Goal: Information Seeking & Learning: Find specific fact

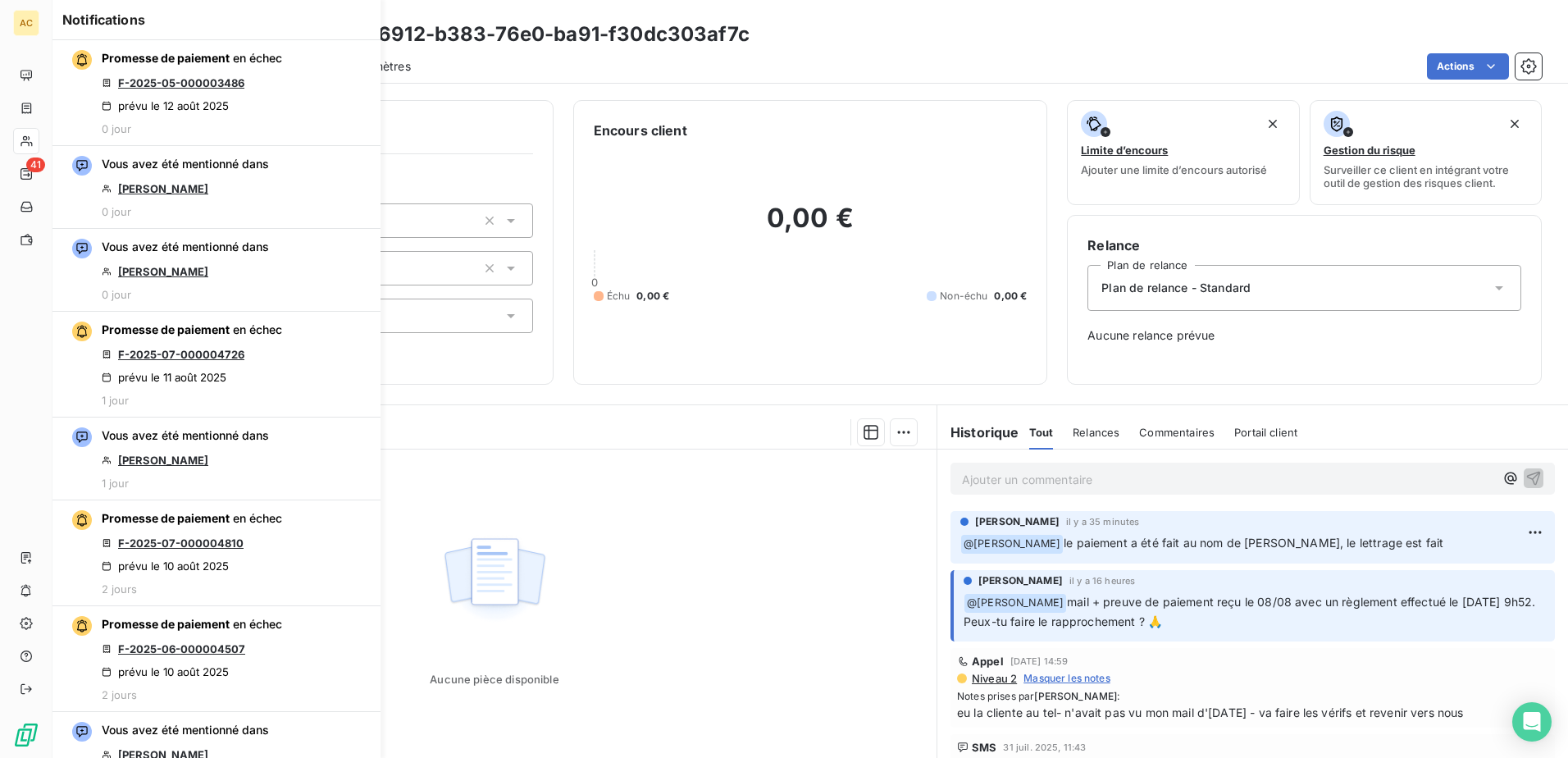
click at [754, 547] on div "Aucune pièce disponible" at bounding box center [494, 606] width 884 height 315
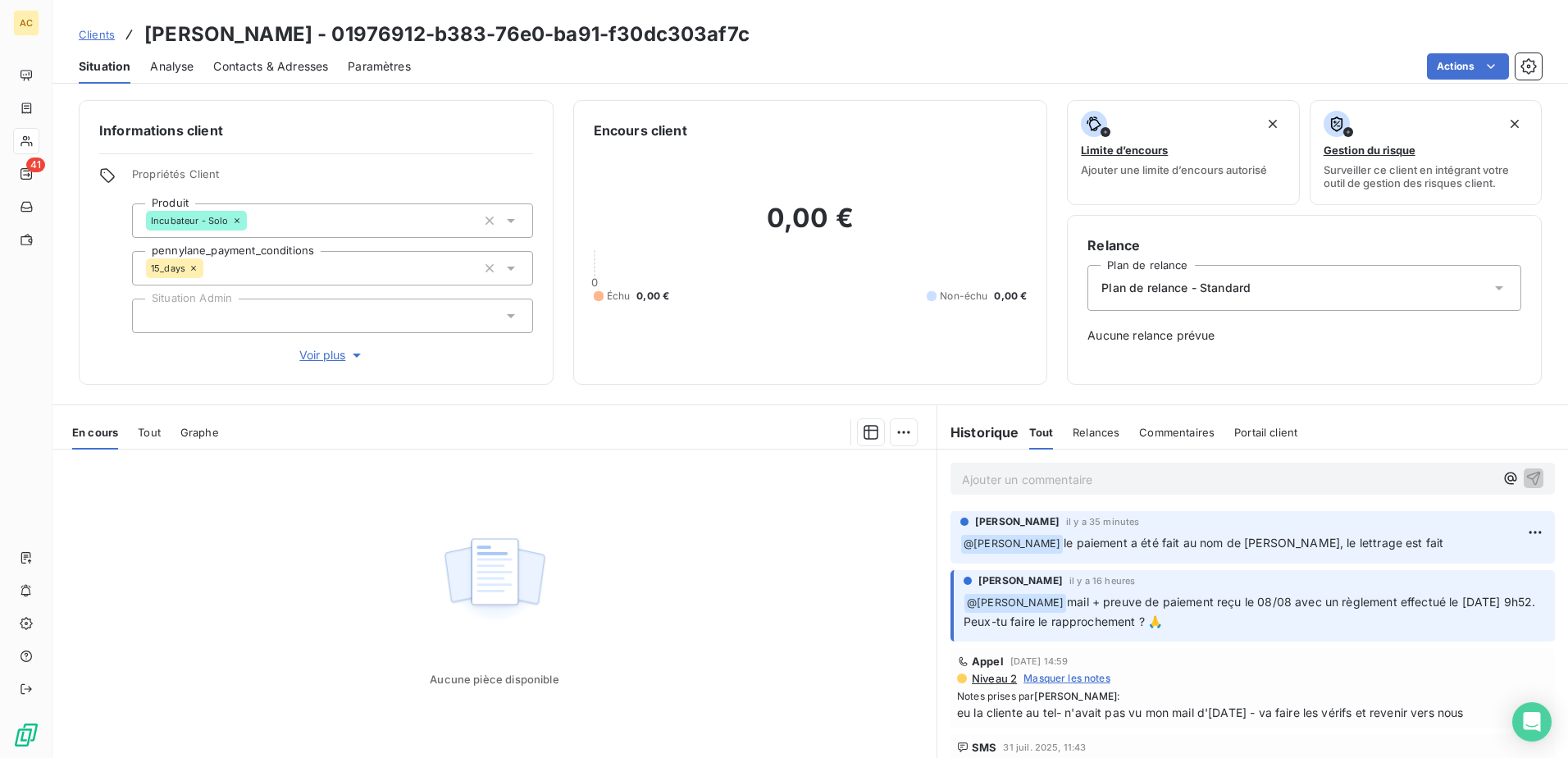
click at [108, 32] on span "Clients" at bounding box center [97, 34] width 36 height 14
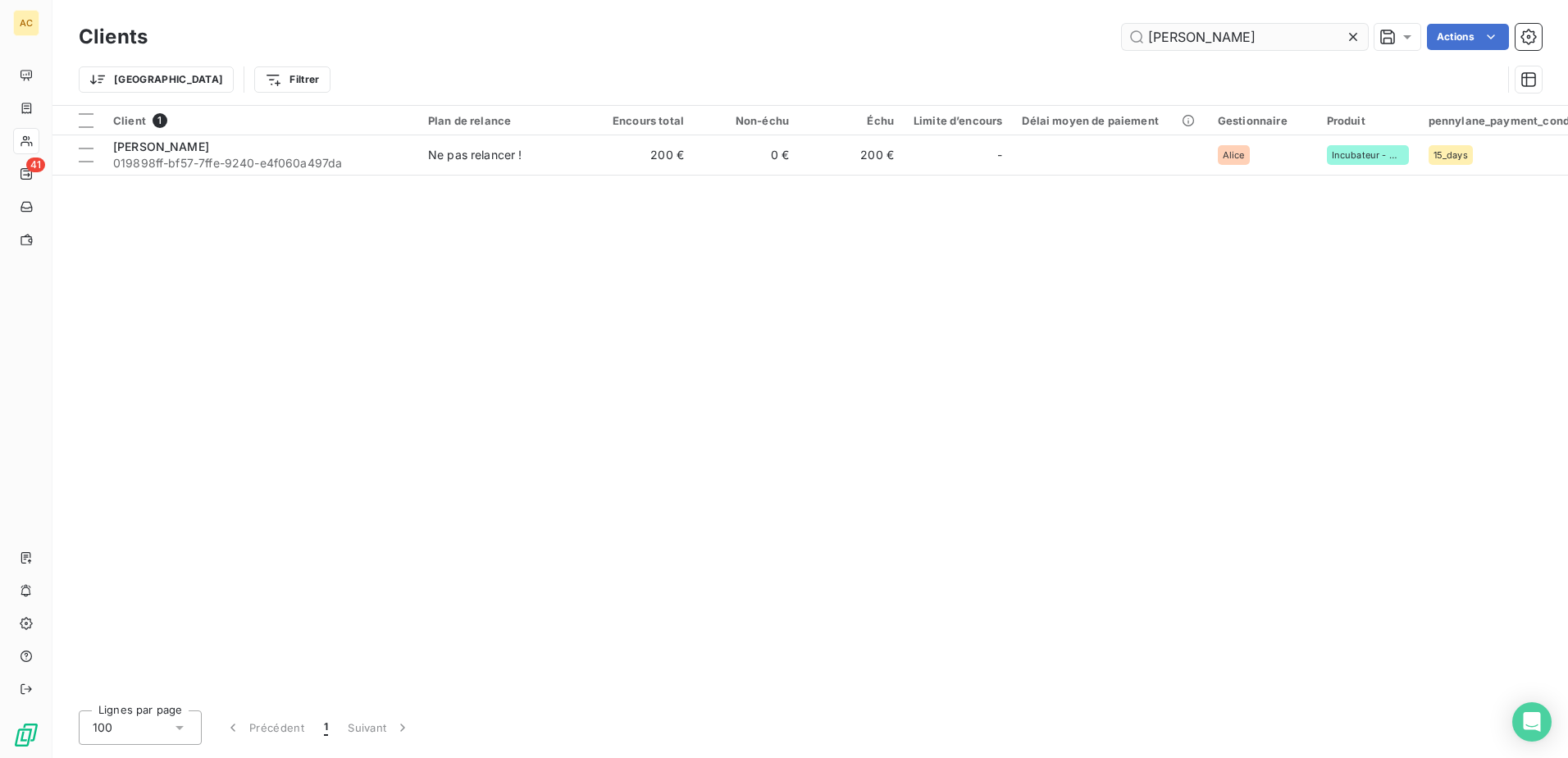
click at [1246, 44] on input "[PERSON_NAME]" at bounding box center [1244, 36] width 246 height 26
click at [1246, 43] on input "[PERSON_NAME]" at bounding box center [1244, 36] width 246 height 26
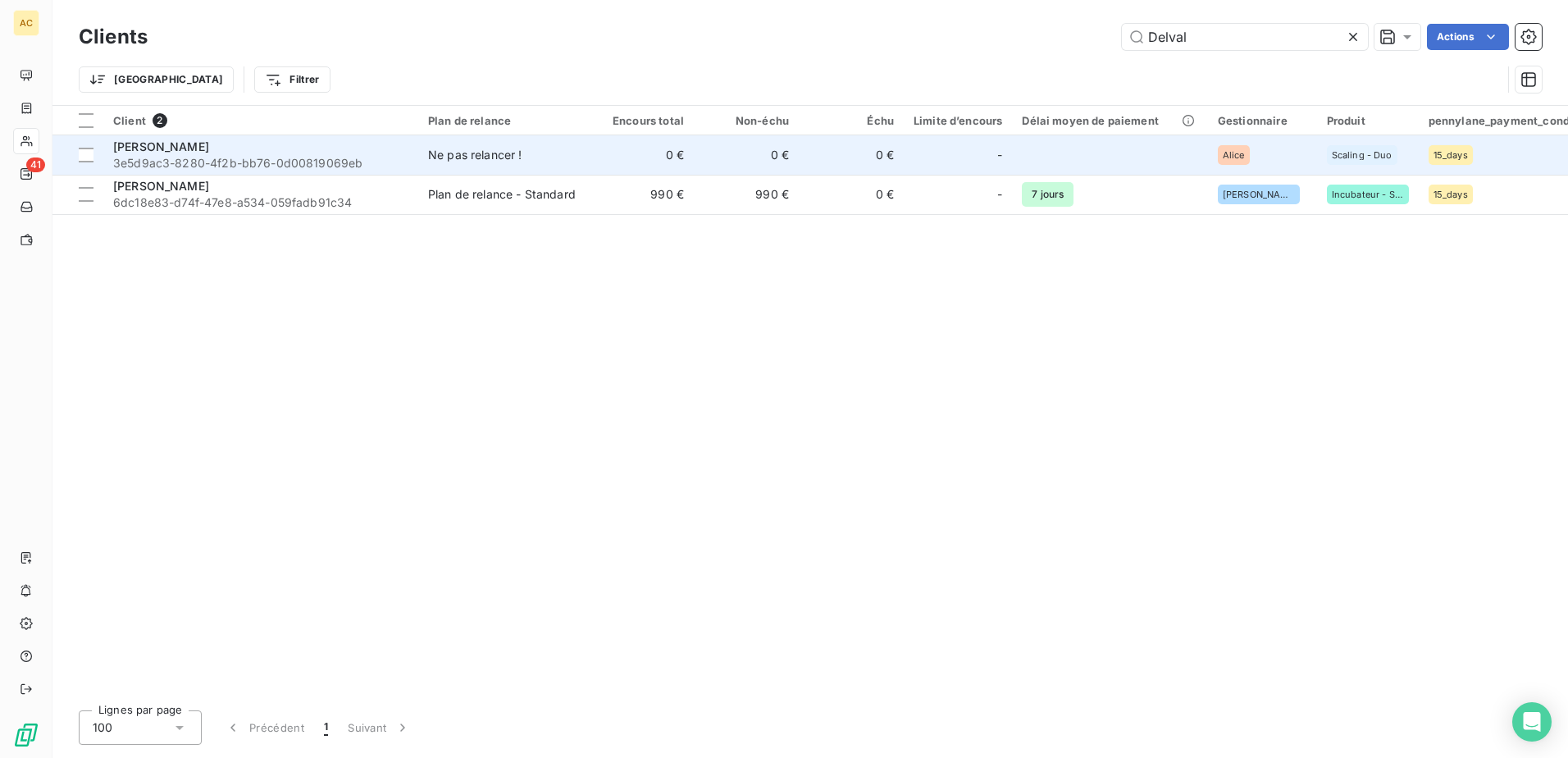
type input "Delval"
click at [184, 158] on span "3e5d9ac3-8280-4f2b-bb76-0d00819069eb" at bounding box center [260, 164] width 296 height 16
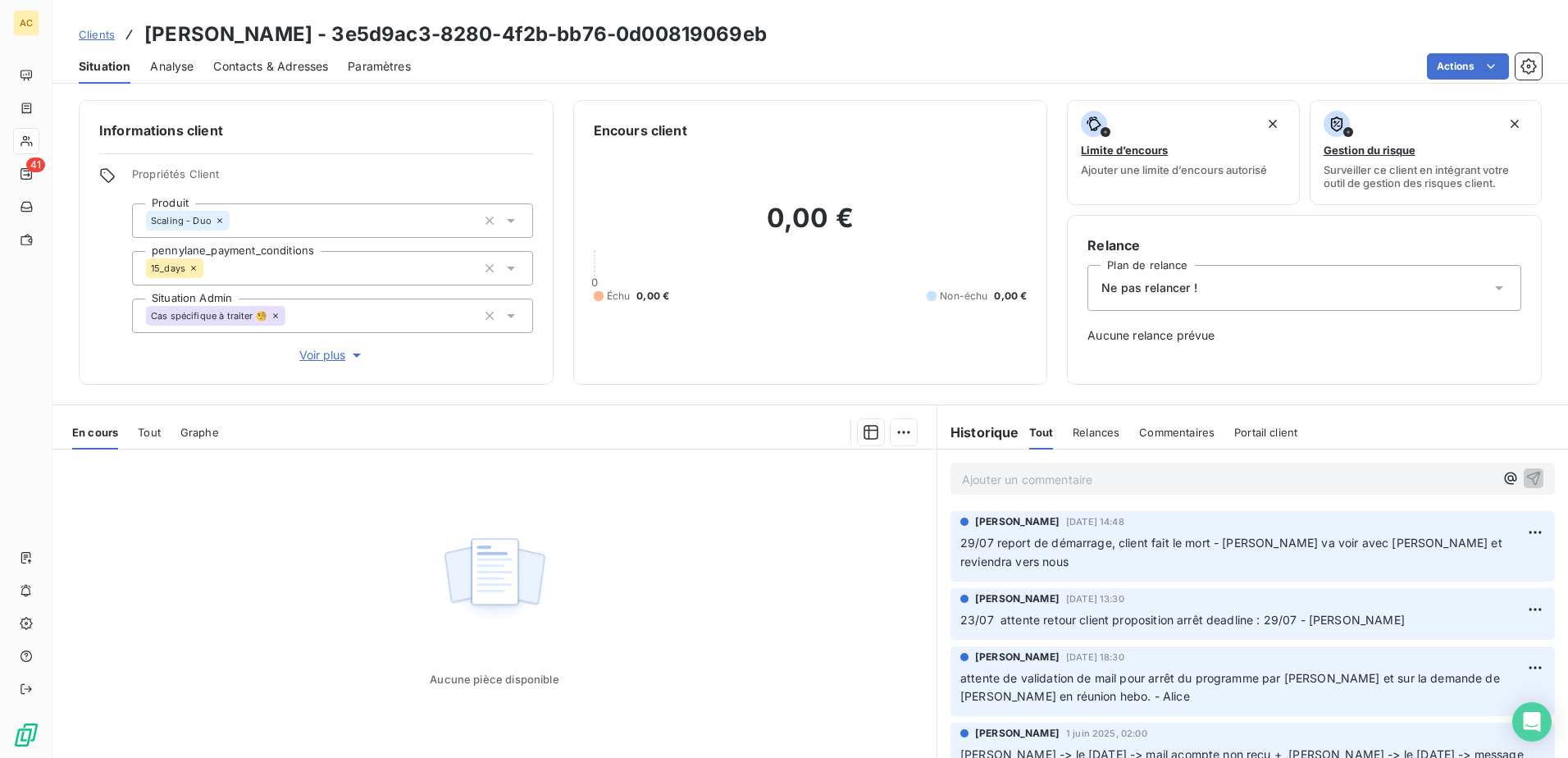
scroll to position [57, 0]
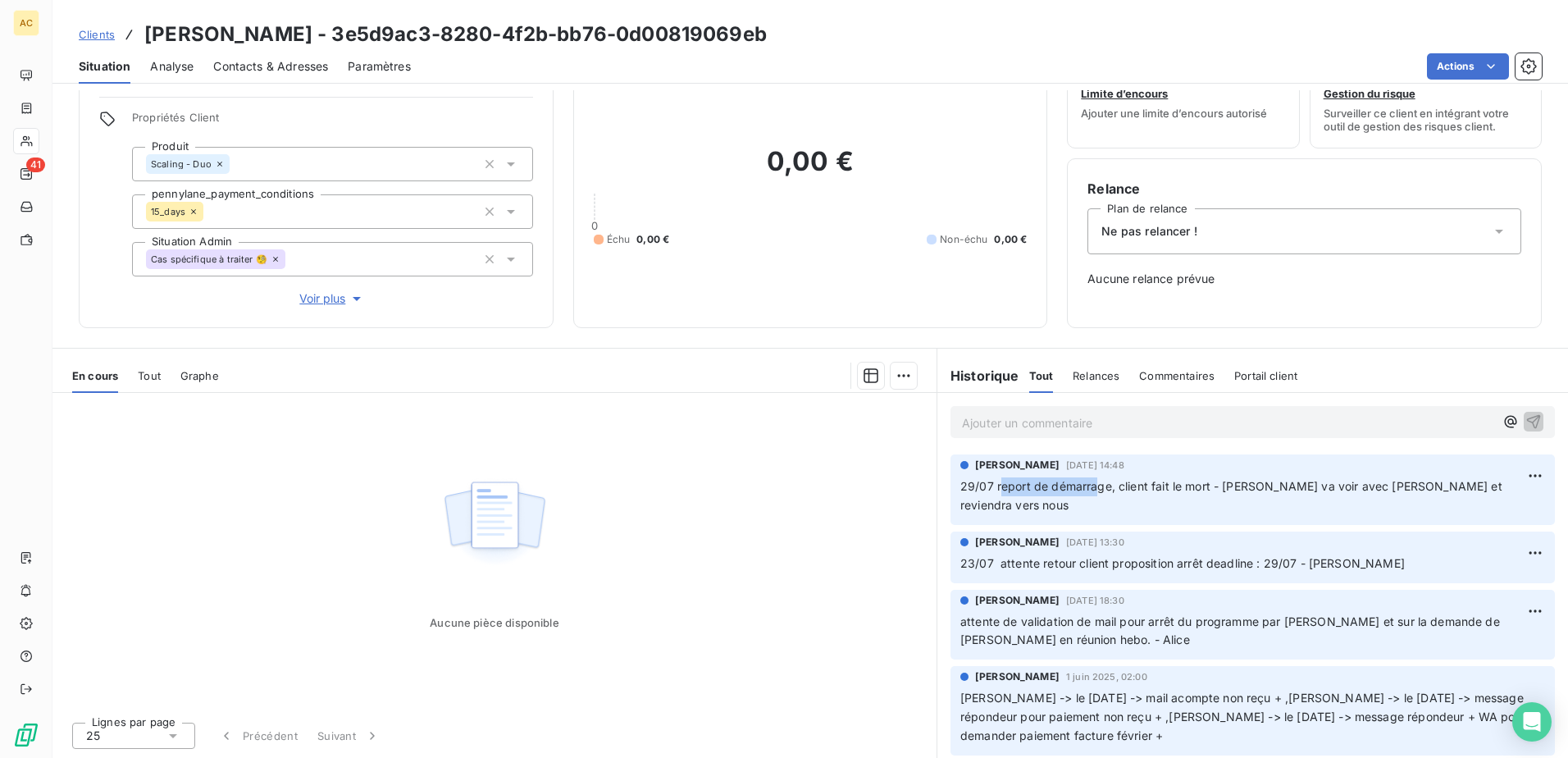
drag, startPoint x: 991, startPoint y: 483, endPoint x: 1088, endPoint y: 485, distance: 97.0
click at [1088, 485] on span "29/07 report de démarrage, client fait le mort - [PERSON_NAME] va voir avec [PE…" at bounding box center [1234, 495] width 546 height 33
drag, startPoint x: 1088, startPoint y: 485, endPoint x: 1009, endPoint y: 483, distance: 79.0
click at [1009, 483] on span "29/07 report de démarrage, client fait le mort - [PERSON_NAME] va voir avec [PE…" at bounding box center [1234, 495] width 546 height 33
drag, startPoint x: 988, startPoint y: 483, endPoint x: 1463, endPoint y: 484, distance: 475.0
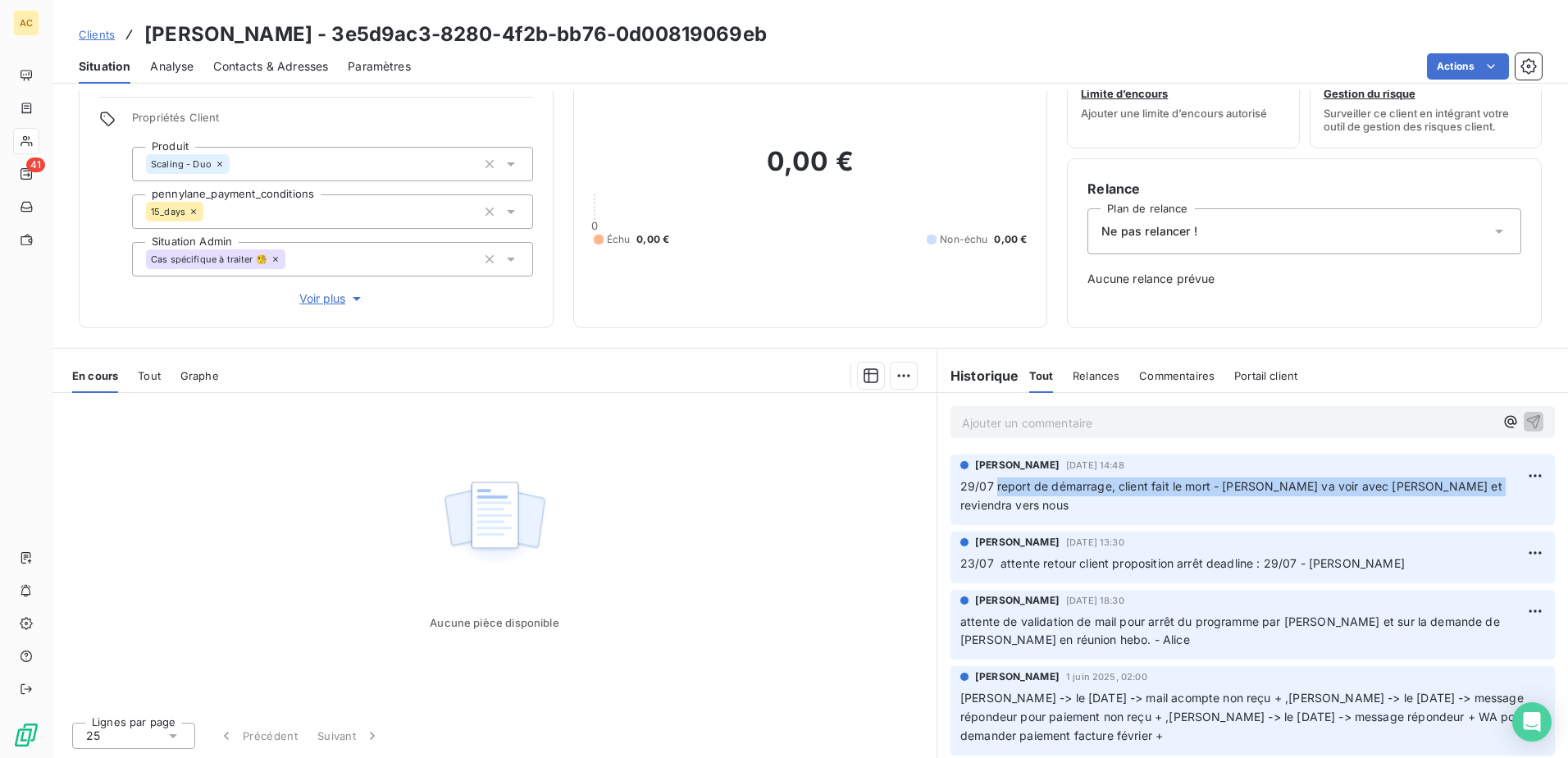
click at [1463, 484] on p "29/07 report de démarrage, client fait le mort - [PERSON_NAME] va voir avec [PE…" at bounding box center [1253, 496] width 585 height 38
copy span "report de démarrage, client fait le mort - [PERSON_NAME] va voir avec [PERSON_N…"
click at [95, 33] on span "Clients" at bounding box center [97, 34] width 36 height 14
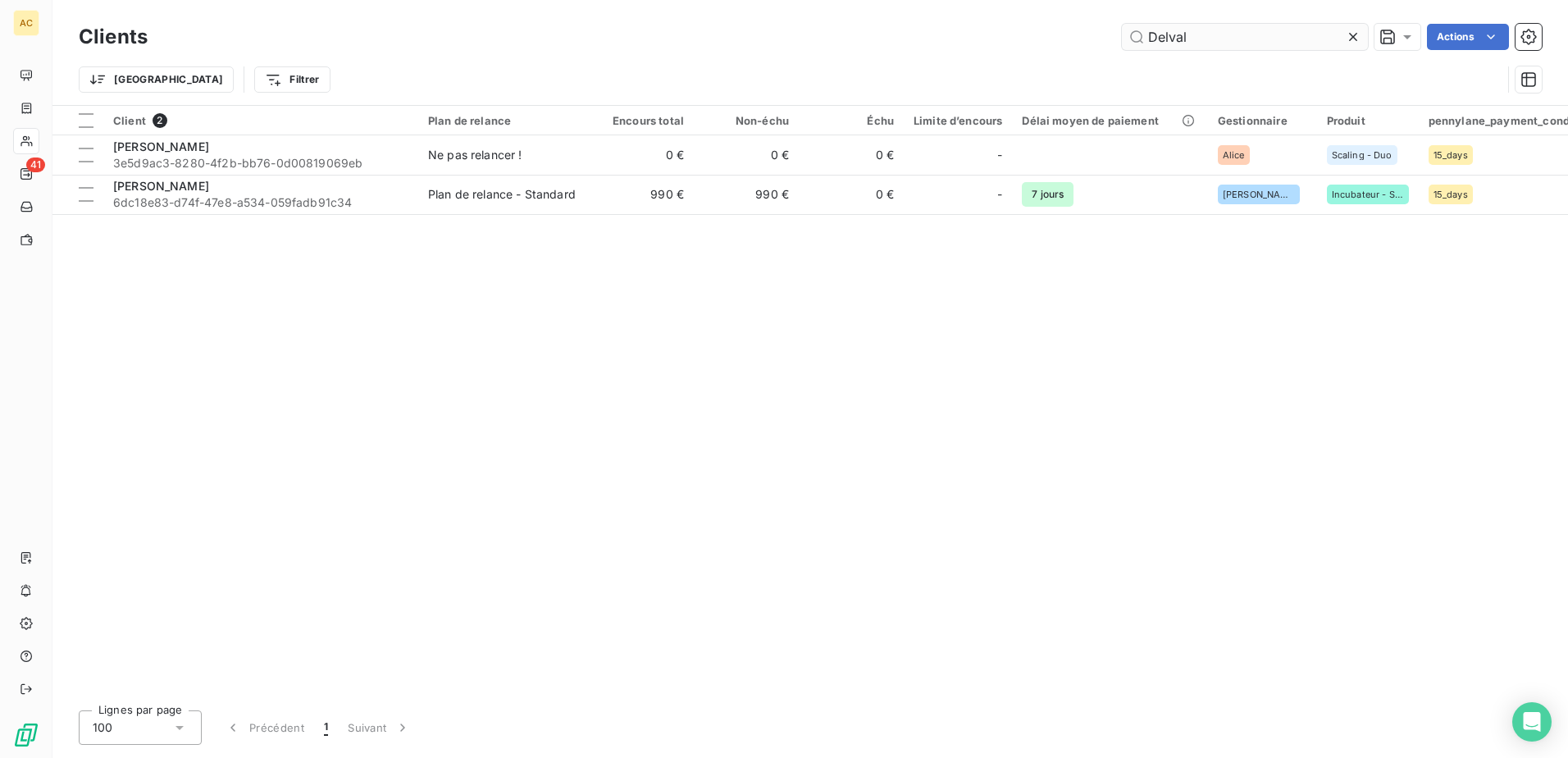
click at [1248, 44] on input "Delval" at bounding box center [1244, 36] width 246 height 26
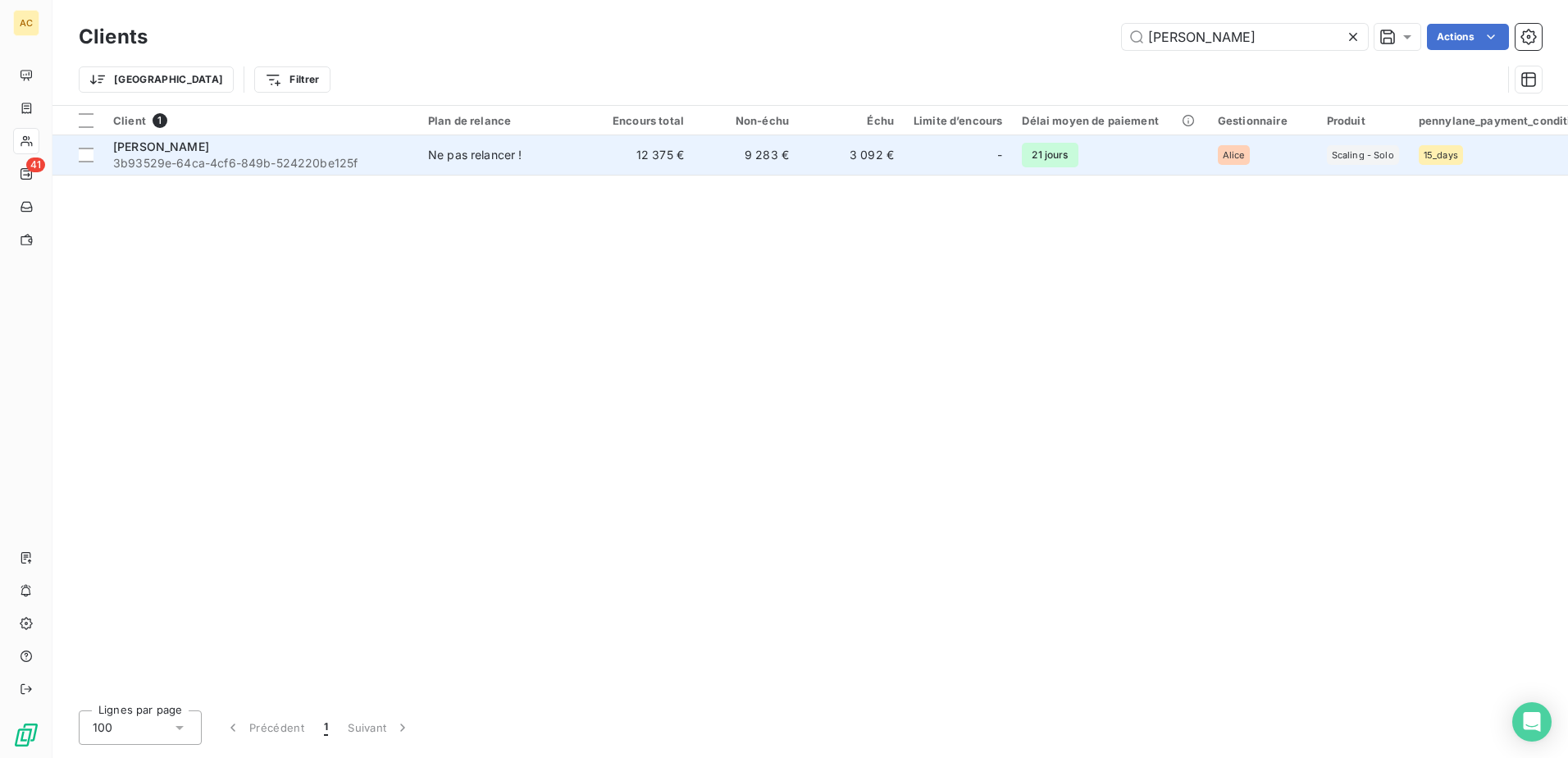
type input "[PERSON_NAME]"
click at [364, 158] on span "3b93529e-64ca-4cf6-849b-524220be125f" at bounding box center [260, 164] width 296 height 16
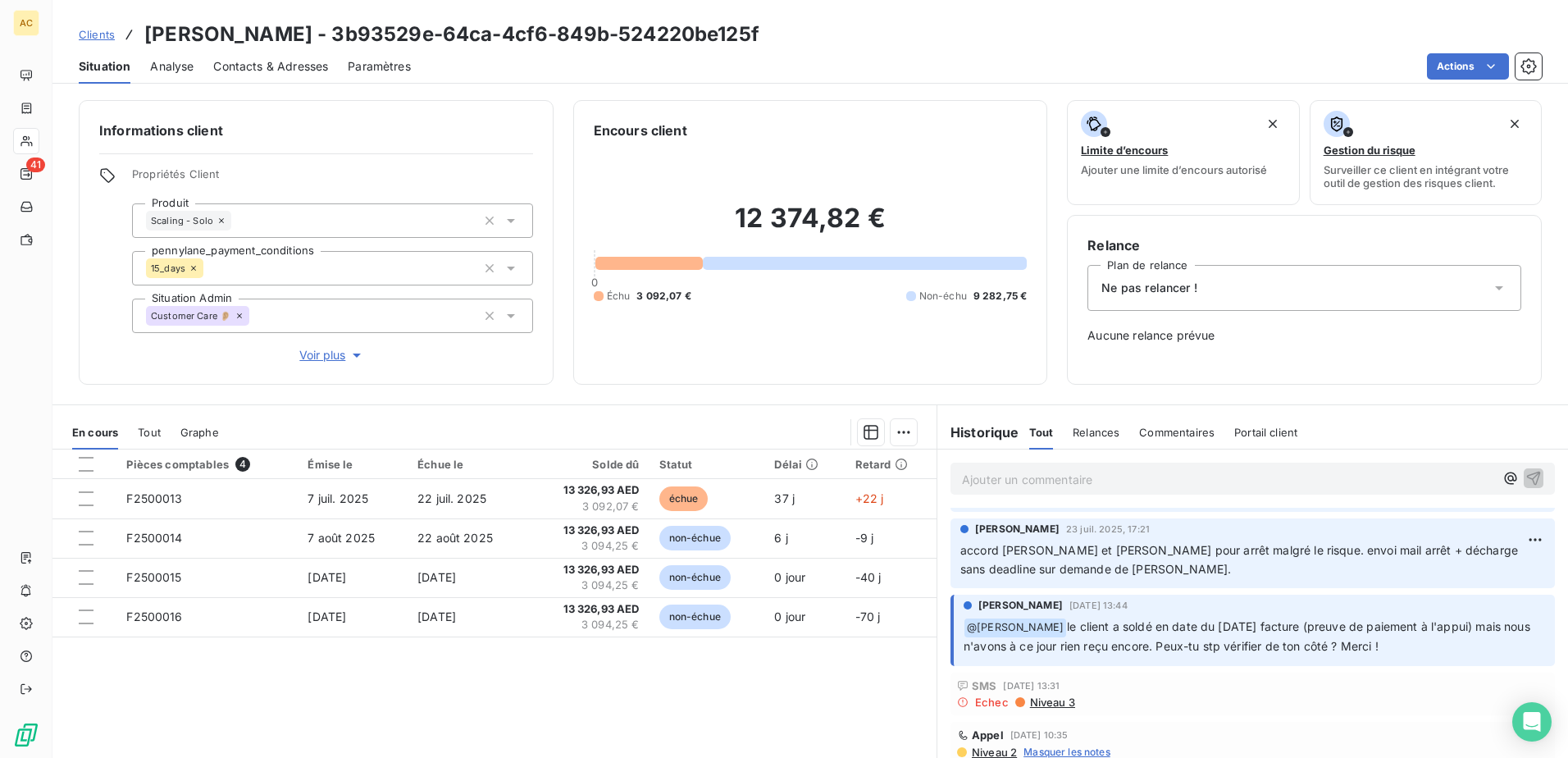
scroll to position [82, 0]
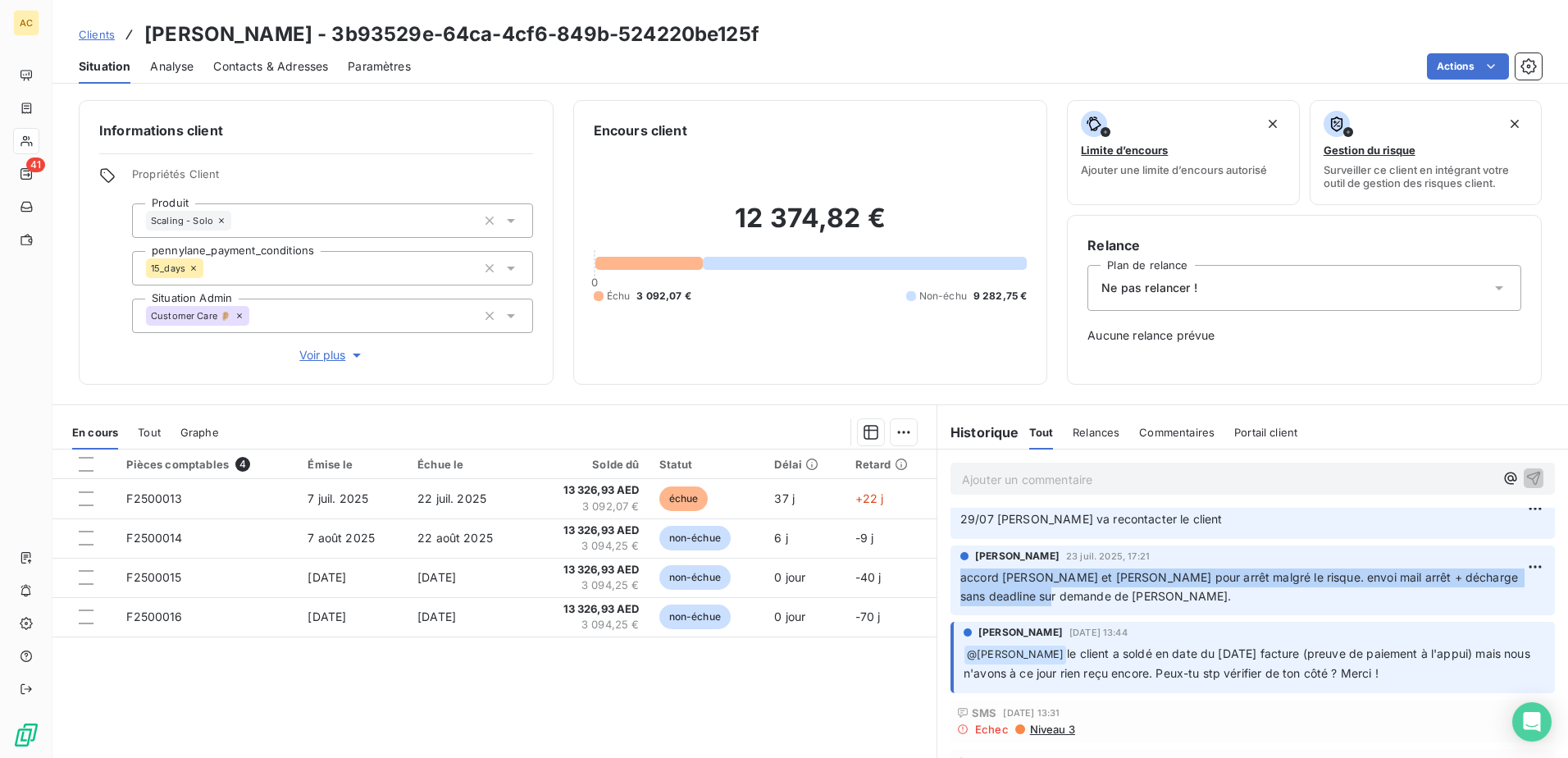
drag, startPoint x: 1051, startPoint y: 594, endPoint x: 937, endPoint y: 580, distance: 114.9
click at [937, 580] on div "[PERSON_NAME] [DATE] 17:21 accord [PERSON_NAME] et [PERSON_NAME] pour arrêt mal…" at bounding box center [1253, 580] width 631 height 77
copy span "accord [PERSON_NAME] et [PERSON_NAME] pour arrêt malgré le risque. envoi mail a…"
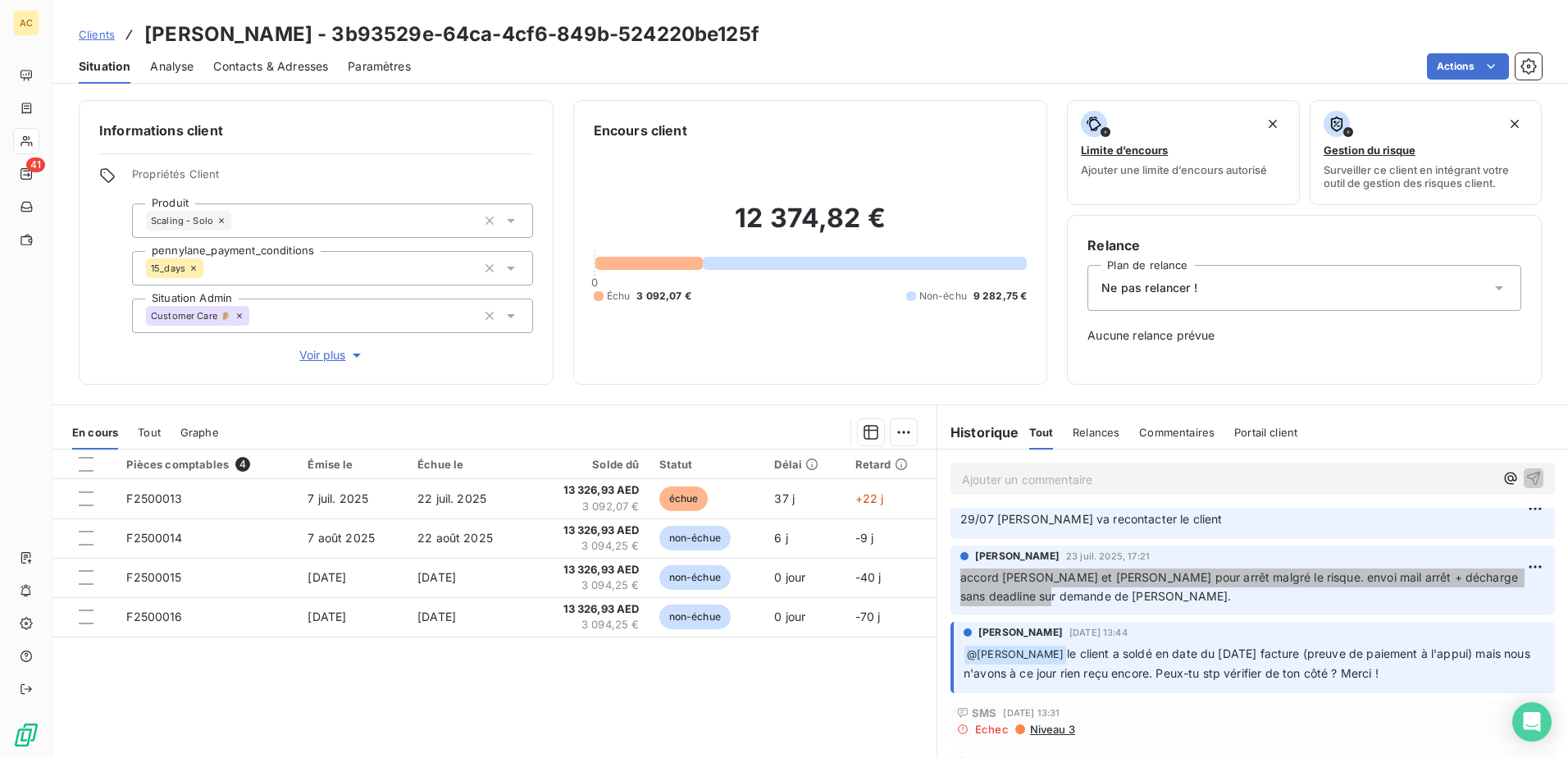
scroll to position [0, 0]
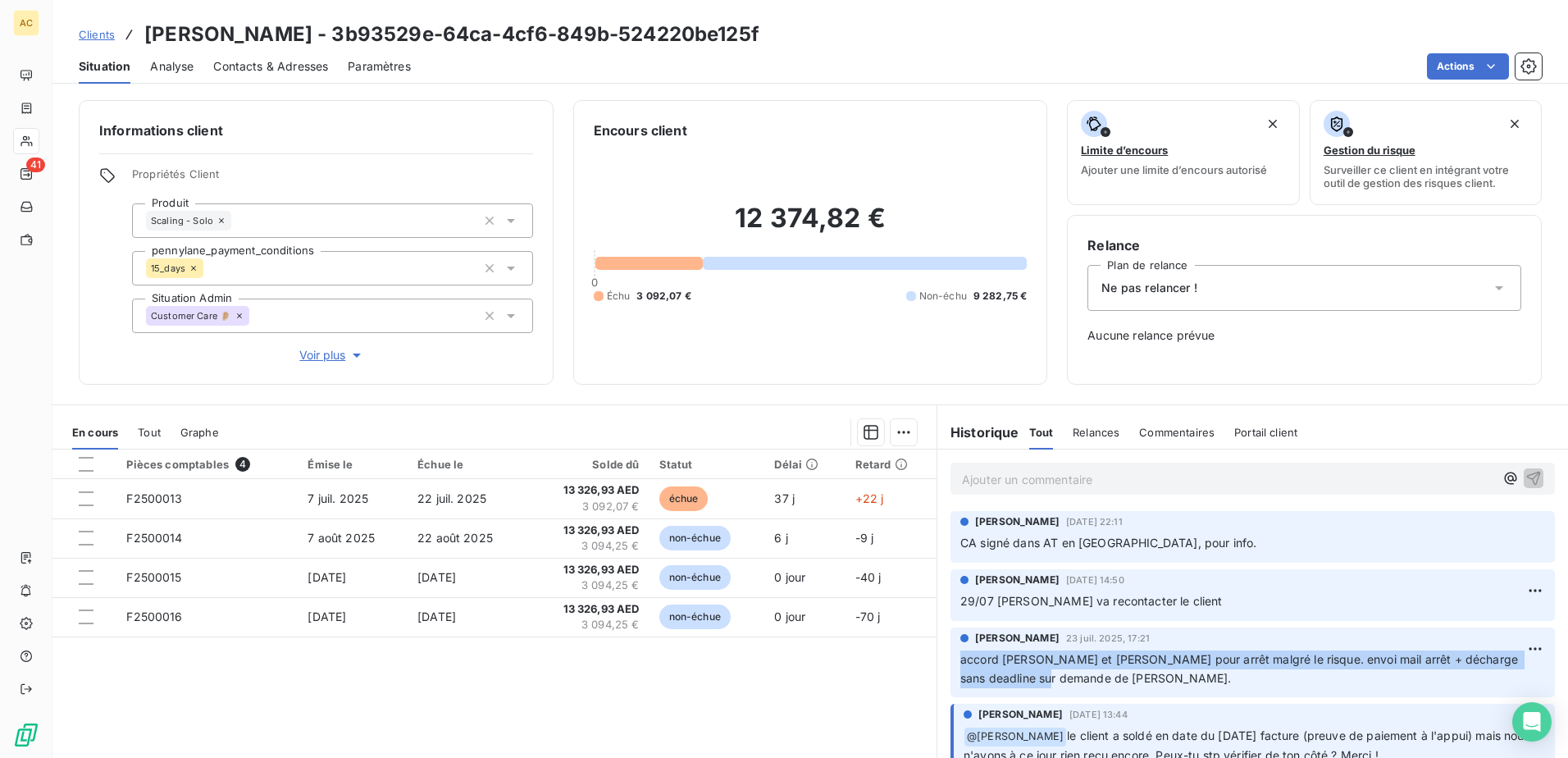
click at [298, 66] on span "Contacts & Adresses" at bounding box center [270, 66] width 115 height 16
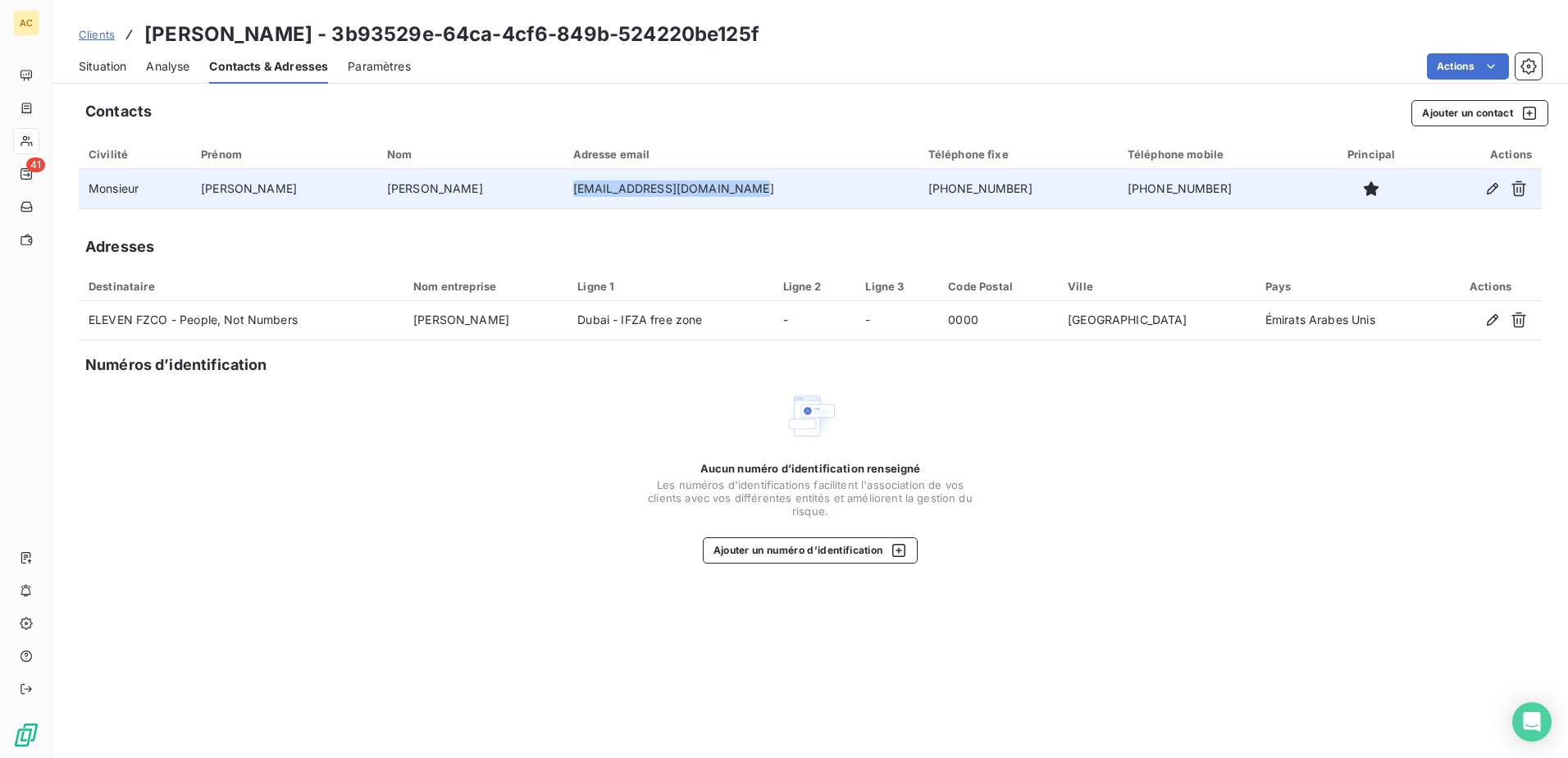
drag, startPoint x: 666, startPoint y: 194, endPoint x: 455, endPoint y: 194, distance: 211.0
click at [563, 194] on td "[EMAIL_ADDRESS][DOMAIN_NAME]" at bounding box center [740, 189] width 355 height 40
copy td "[EMAIL_ADDRESS][DOMAIN_NAME]"
